Goal: Information Seeking & Learning: Learn about a topic

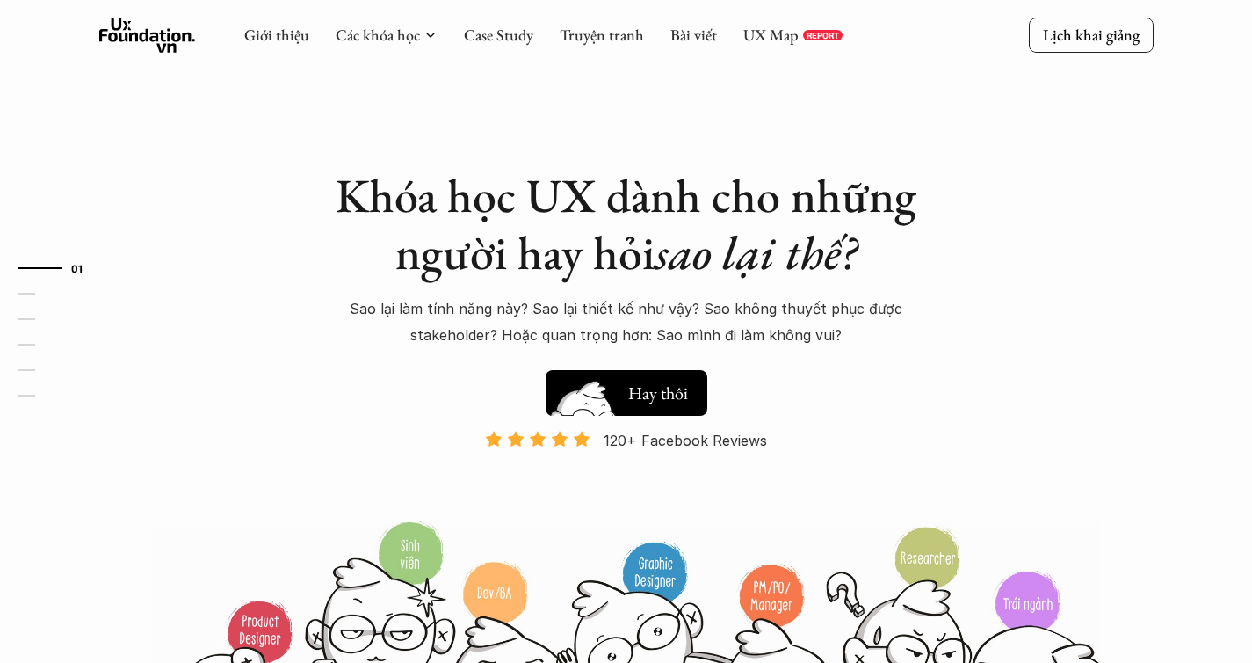
click at [638, 402] on h5 "Hay thôi" at bounding box center [658, 393] width 60 height 25
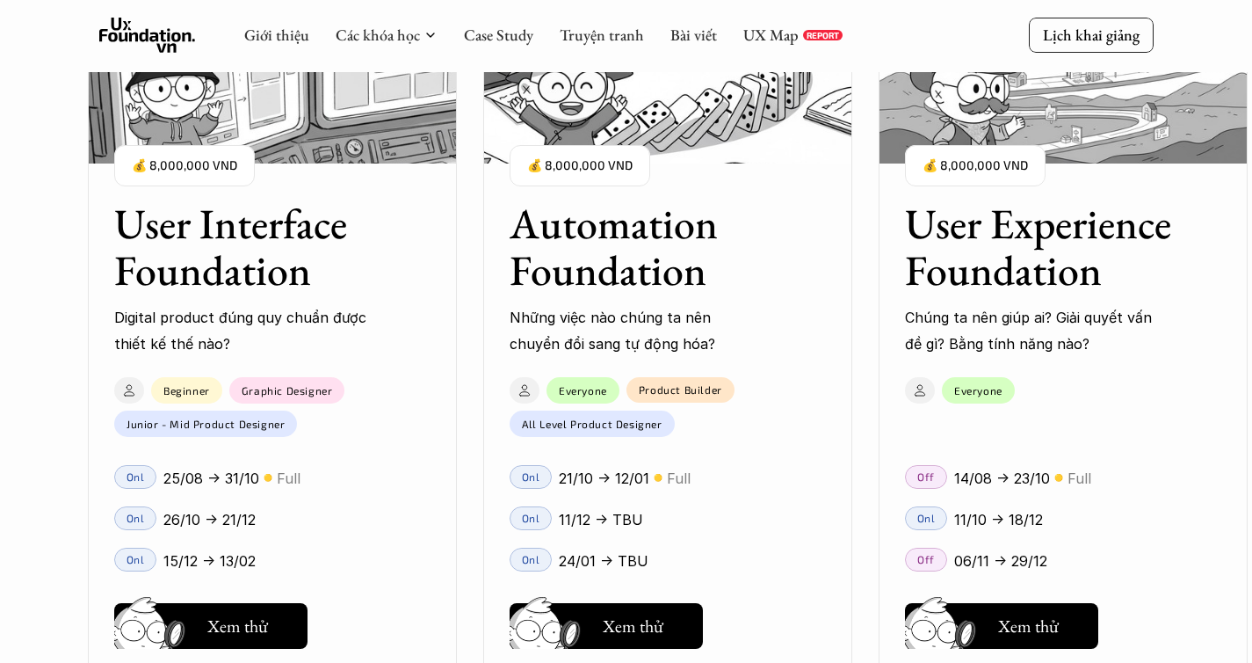
scroll to position [1682, 0]
click at [27, 498] on div "01 02 03 04 05 06" at bounding box center [88, 331] width 176 height 663
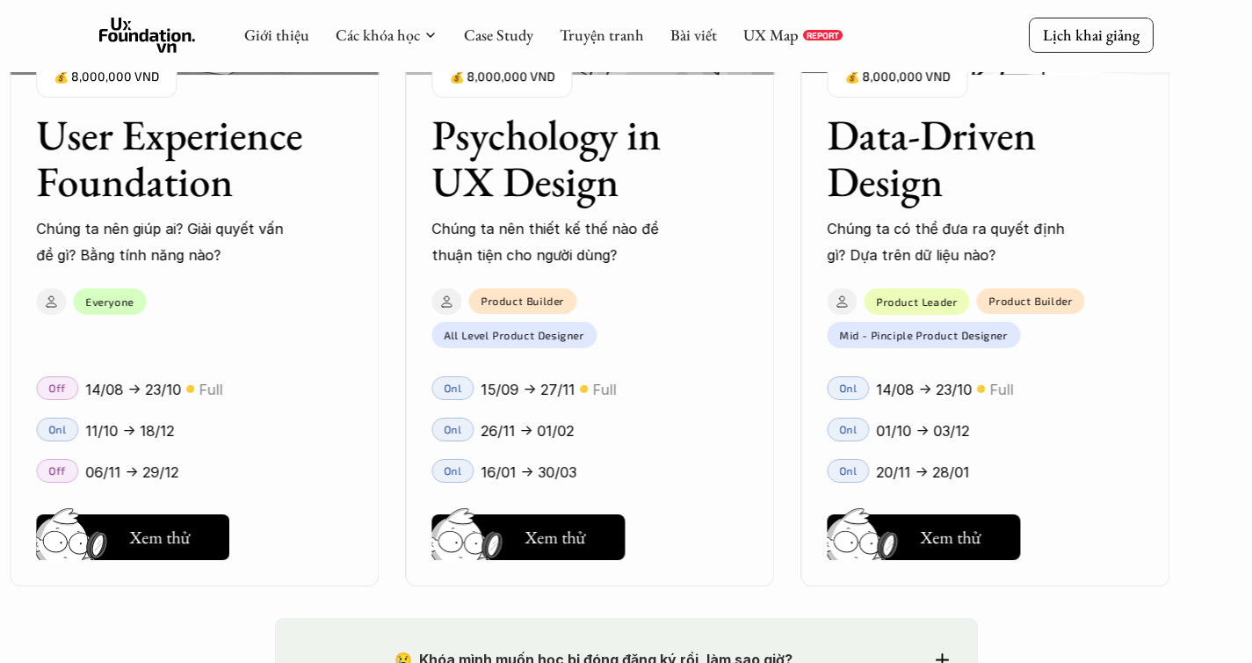
scroll to position [2496, 0]
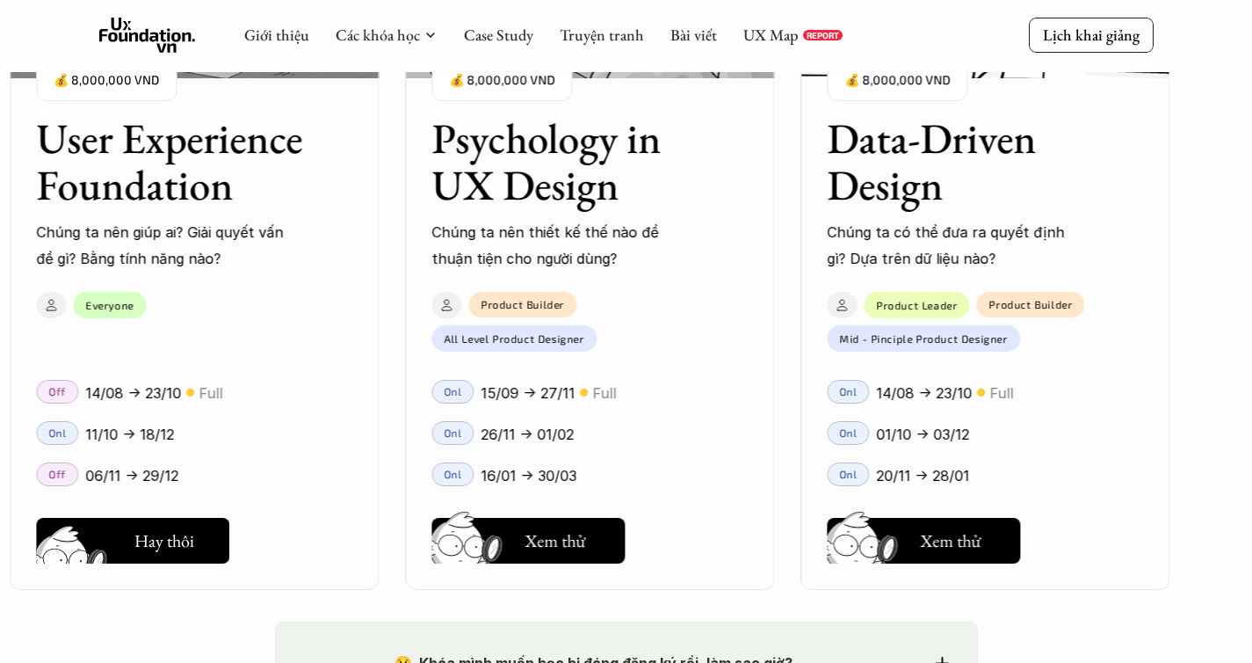
click at [182, 547] on h5 "Xem thử" at bounding box center [161, 545] width 65 height 25
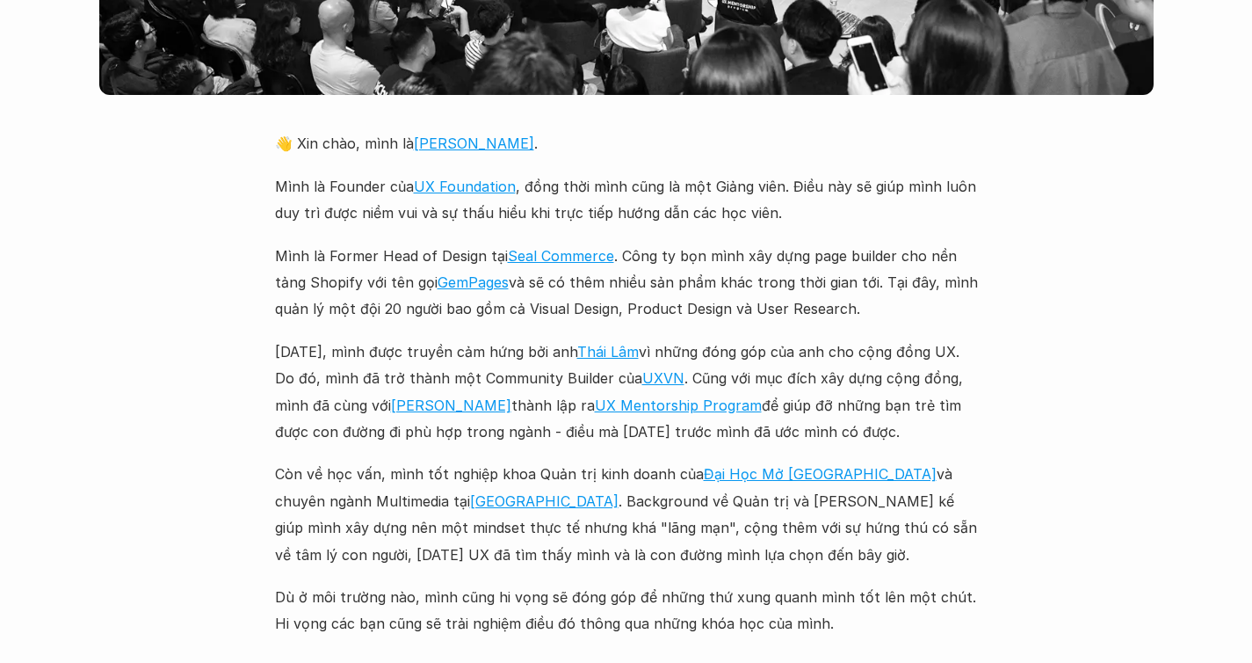
scroll to position [4268, 0]
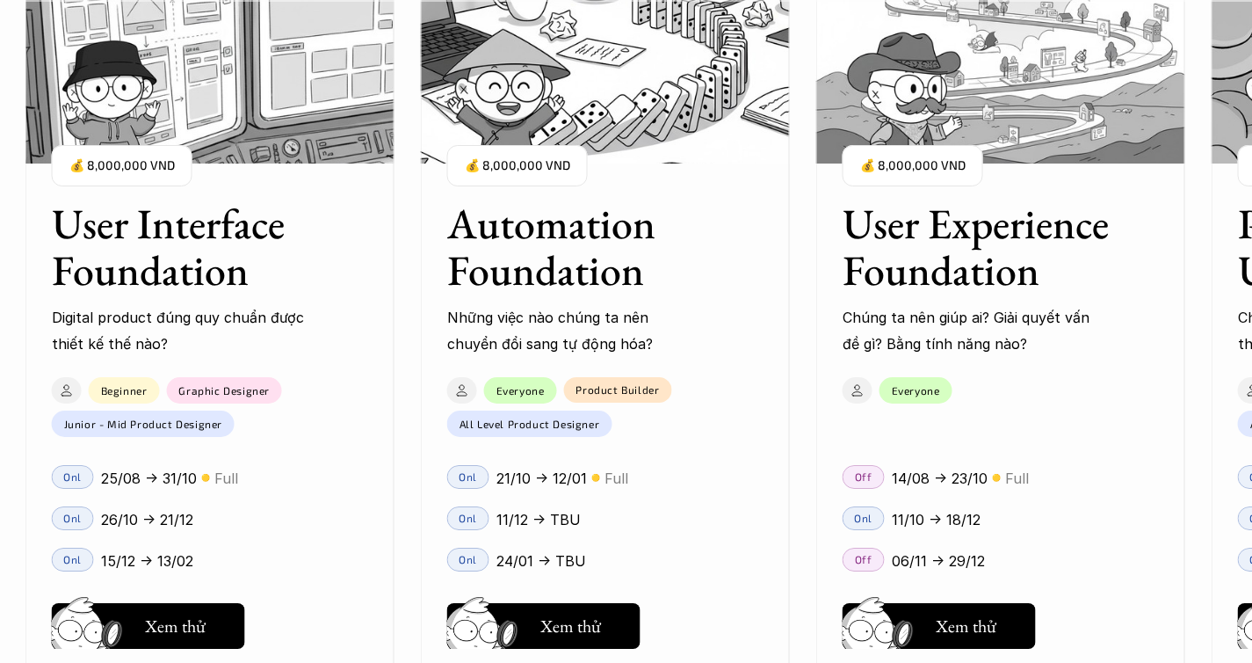
scroll to position [1731, 0]
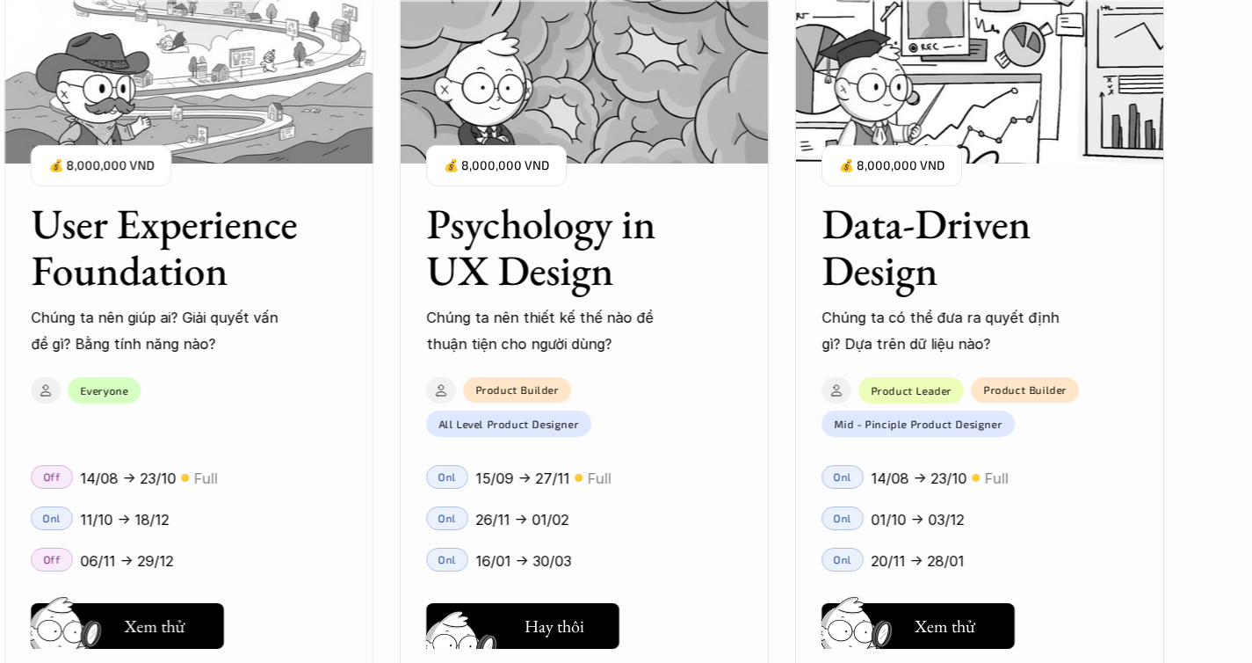
click at [536, 632] on div "User Interface Foundation Digital product đúng quy chuẩn được thiết kế thế nào?…" at bounding box center [626, 331] width 1077 height 663
click at [574, 627] on div "User Interface Foundation Digital product đúng quy chuẩn được thiết kế thế nào?…" at bounding box center [626, 331] width 1077 height 663
click at [538, 628] on div "User Interface Foundation Digital product đúng quy chuẩn được thiết kế thế nào?…" at bounding box center [626, 331] width 1077 height 663
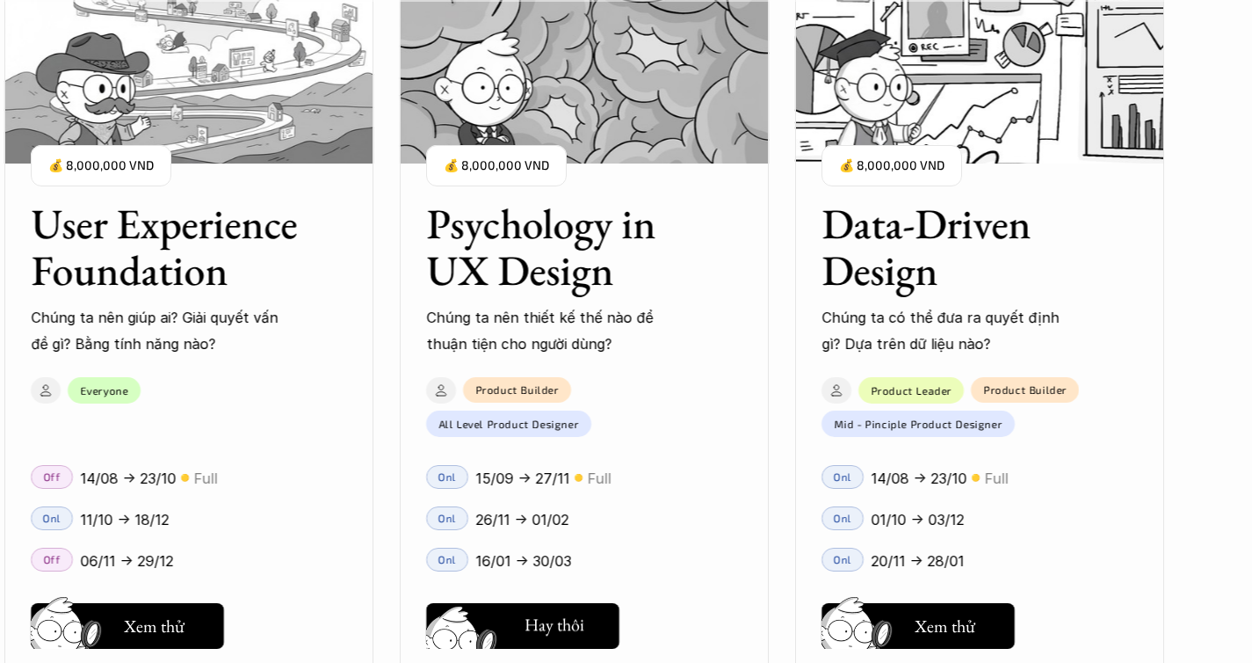
click at [538, 628] on div "User Interface Foundation Digital product đúng quy chuẩn được thiết kế thế nào?…" at bounding box center [626, 331] width 1077 height 663
click at [917, 626] on div "User Interface Foundation Digital product đúng quy chuẩn được thiết kế thế nào?…" at bounding box center [626, 331] width 1077 height 663
click at [918, 626] on div "User Interface Foundation Digital product đúng quy chuẩn được thiết kế thế nào?…" at bounding box center [626, 331] width 1077 height 663
click at [564, 632] on div "User Interface Foundation Digital product đúng quy chuẩn được thiết kế thế nào?…" at bounding box center [626, 331] width 1077 height 663
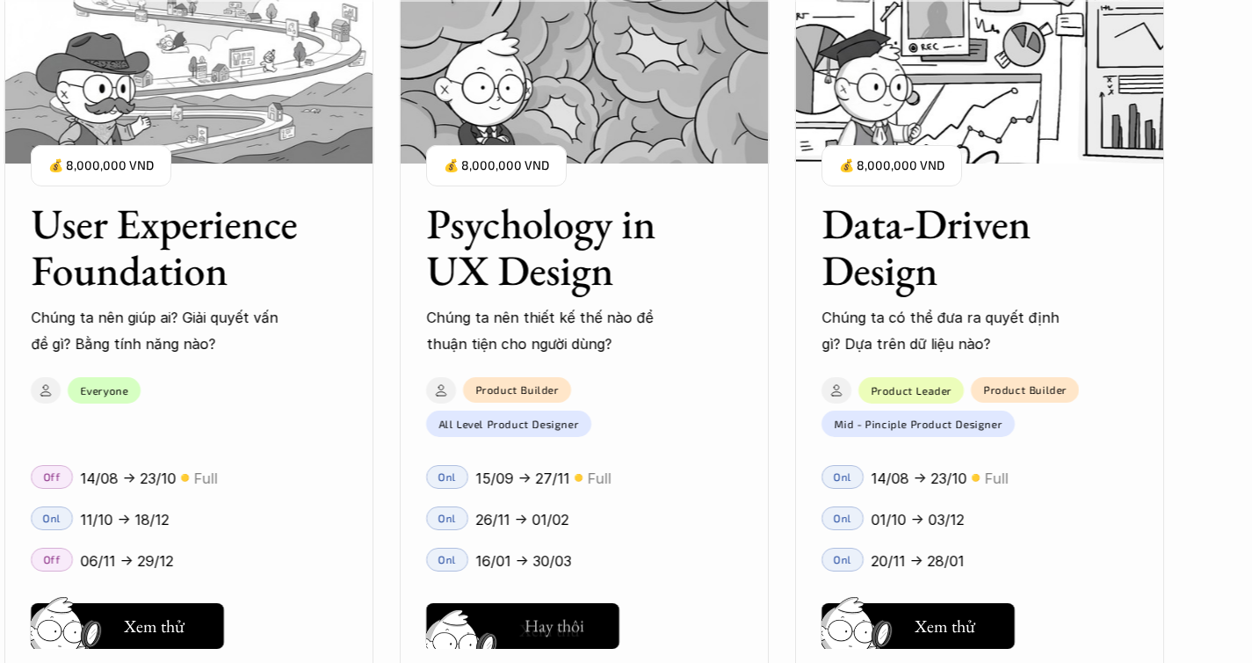
click at [564, 632] on div "User Interface Foundation Digital product đúng quy chuẩn được thiết kế thế nào?…" at bounding box center [626, 331] width 1077 height 663
click at [190, 638] on div "User Interface Foundation Digital product đúng quy chuẩn được thiết kế thế nào?…" at bounding box center [626, 331] width 1077 height 663
click at [177, 627] on div "User Interface Foundation Digital product đúng quy chuẩn được thiết kế thế nào?…" at bounding box center [626, 331] width 1077 height 663
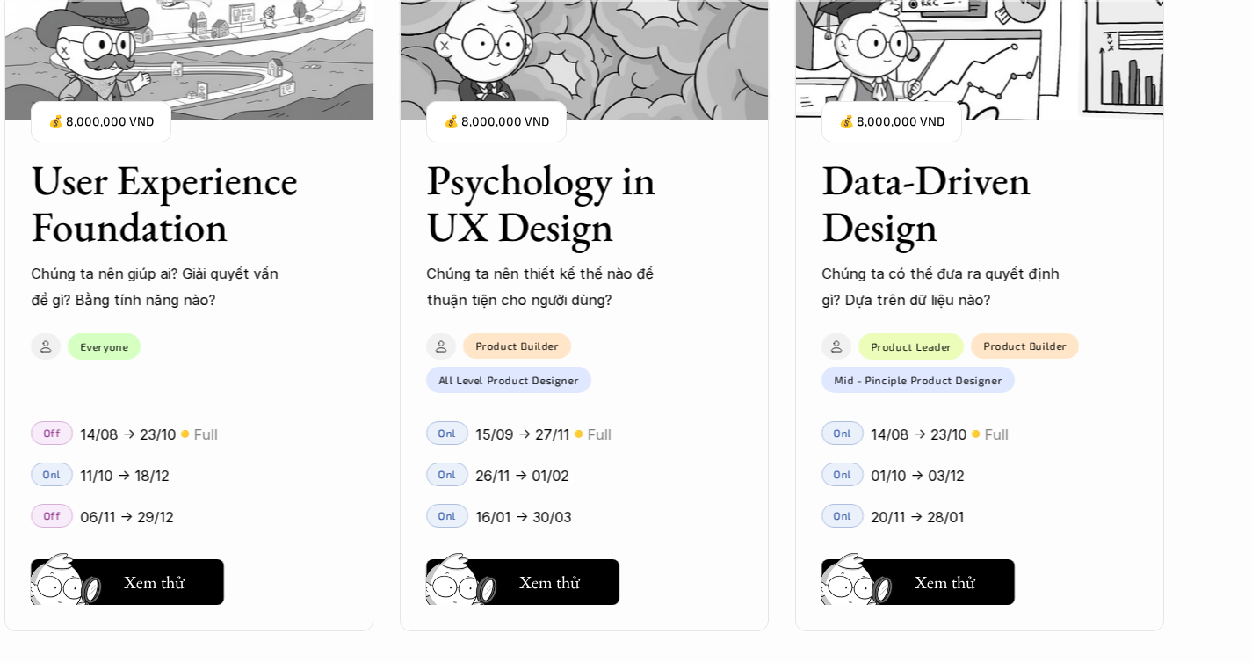
scroll to position [2478, 0]
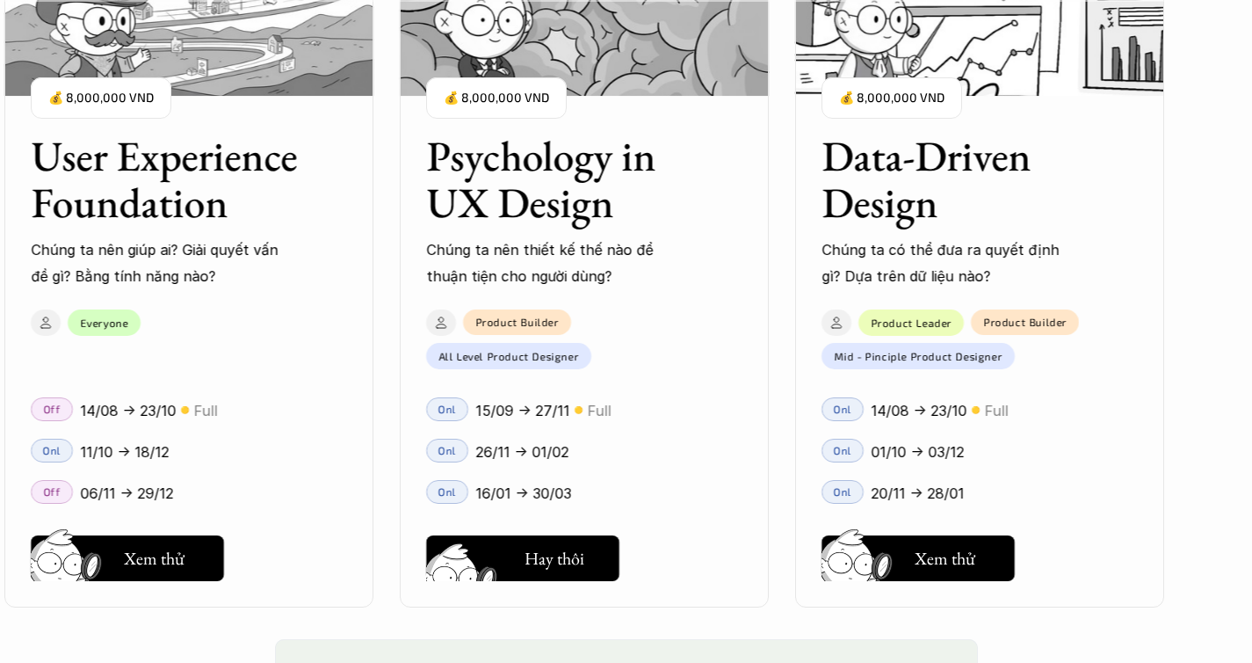
click at [515, 559] on button "Hay thôi Xem thử" at bounding box center [522, 558] width 193 height 46
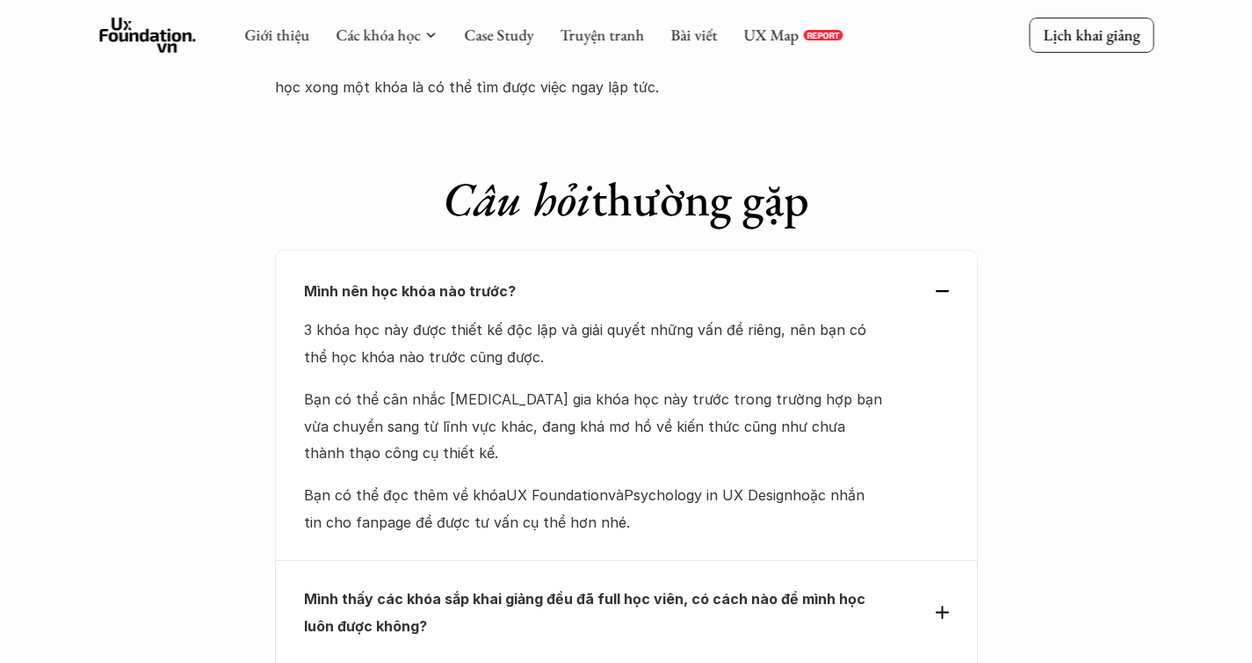
scroll to position [7245, 0]
